Goal: Transaction & Acquisition: Purchase product/service

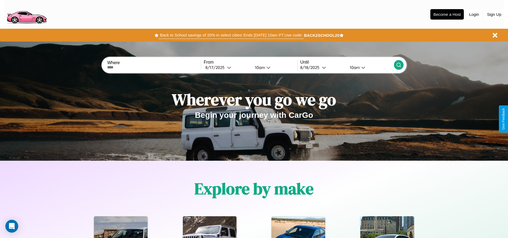
click at [231, 35] on button "Back to School savings of 20% in select cities! Ends [DATE] 10am PT. Use code:" at bounding box center [231, 34] width 145 height 7
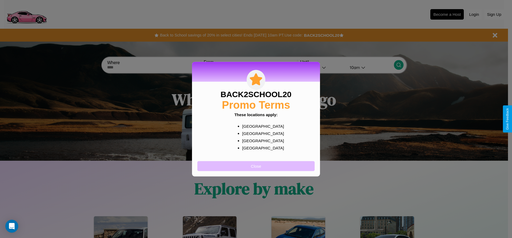
click at [256, 165] on button "Close" at bounding box center [255, 166] width 117 height 10
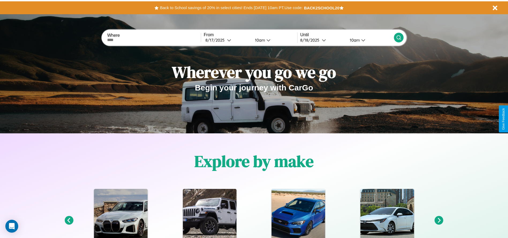
scroll to position [111, 0]
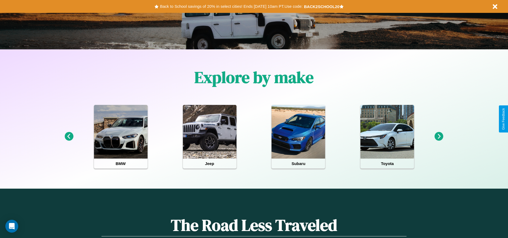
click at [439, 136] on icon at bounding box center [439, 136] width 9 height 9
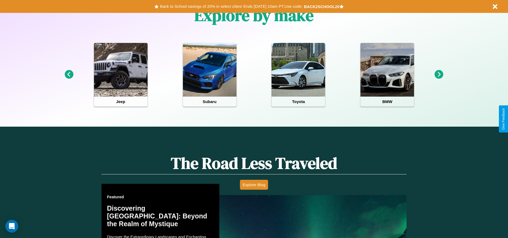
scroll to position [768, 0]
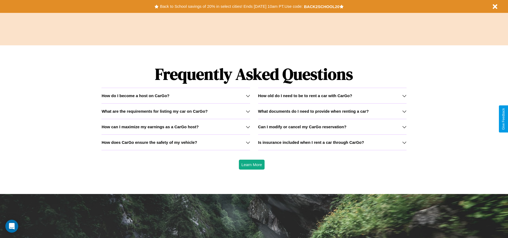
click at [176, 95] on div "How do I become a host on CarGo?" at bounding box center [175, 95] width 148 height 5
click at [248, 111] on icon at bounding box center [248, 111] width 4 height 4
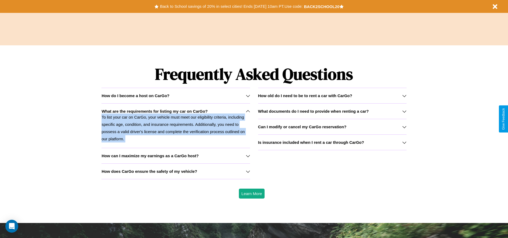
click at [248, 111] on icon at bounding box center [248, 111] width 4 height 4
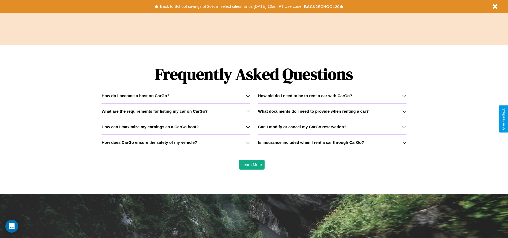
click at [332, 95] on h3 "How old do I need to be to rent a car with CarGo?" at bounding box center [305, 95] width 94 height 5
click at [332, 126] on h3 "Can I modify or cancel my CarGo reservation?" at bounding box center [302, 126] width 88 height 5
click at [332, 95] on h3 "How old do I need to be to rent a car with CarGo?" at bounding box center [305, 95] width 94 height 5
click at [248, 95] on icon at bounding box center [248, 95] width 4 height 4
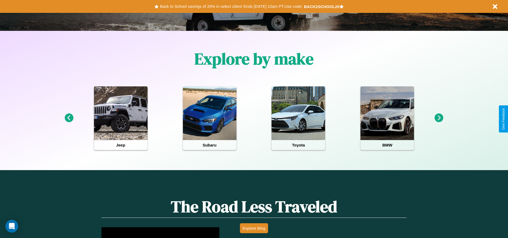
scroll to position [111, 0]
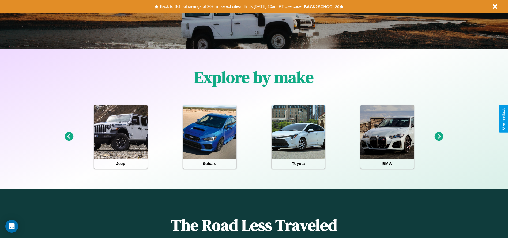
click at [439, 136] on icon at bounding box center [439, 136] width 9 height 9
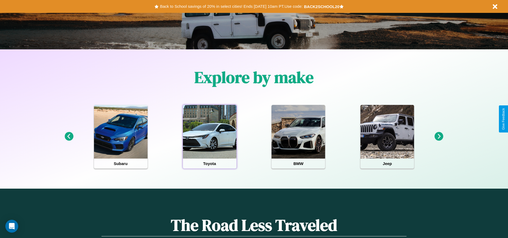
click at [209, 136] on div at bounding box center [210, 132] width 54 height 54
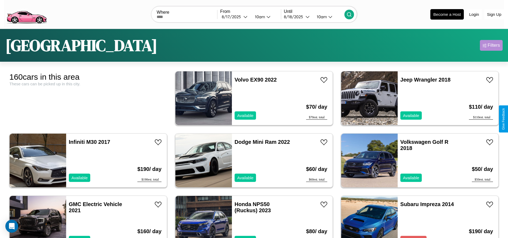
click at [491, 45] on div "Filters" at bounding box center [494, 45] width 12 height 5
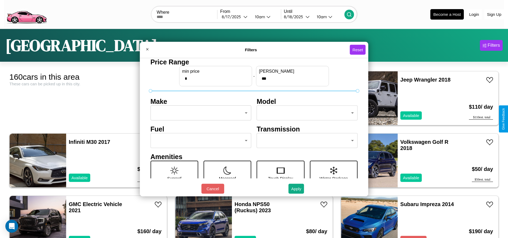
click at [199, 113] on body "CarGo Where From [DATE] 10am Until [DATE] 10am Become a Host Login Sign Up Lond…" at bounding box center [254, 135] width 508 height 271
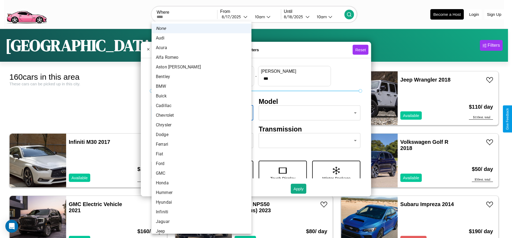
click at [200, 57] on li "Alfa Romeo" at bounding box center [202, 57] width 100 height 10
type input "**********"
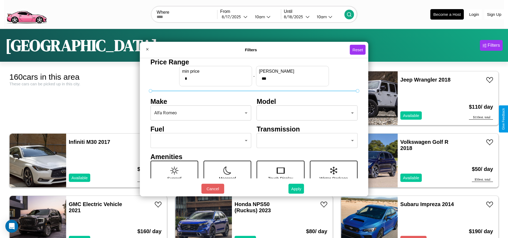
click at [296, 188] on button "Apply" at bounding box center [296, 188] width 16 height 10
